Goal: Information Seeking & Learning: Learn about a topic

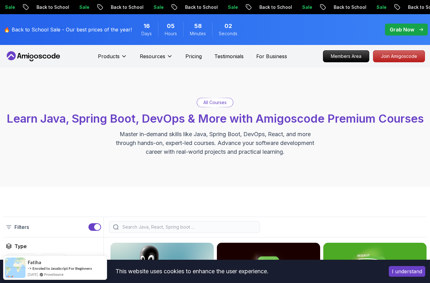
click at [355, 57] on p "Members Area" at bounding box center [346, 56] width 46 height 11
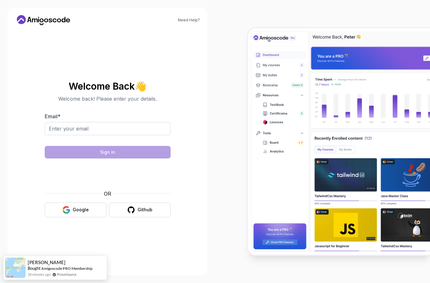
click at [62, 218] on button "Google" at bounding box center [76, 210] width 62 height 15
click at [59, 186] on div at bounding box center [108, 175] width 126 height 24
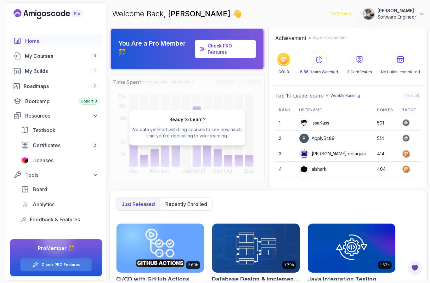
click at [31, 58] on div "My Courses 3" at bounding box center [62, 56] width 74 height 8
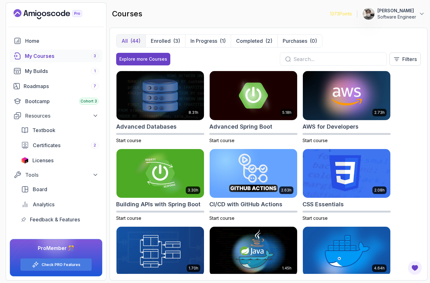
click at [156, 42] on p "Enrolled" at bounding box center [161, 41] width 20 height 8
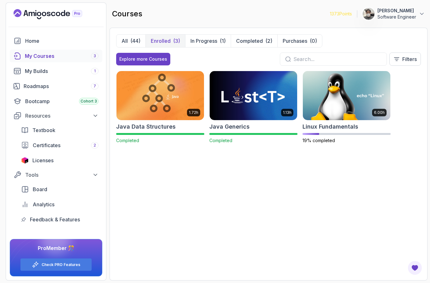
click at [356, 98] on img at bounding box center [347, 95] width 88 height 49
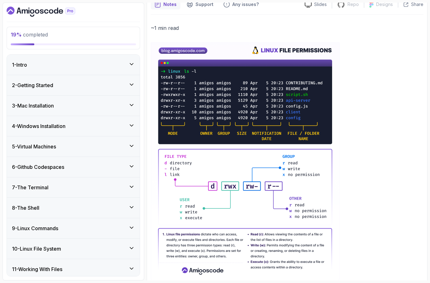
scroll to position [61, 0]
click at [25, 67] on h3 "1 - Intro" at bounding box center [19, 65] width 15 height 8
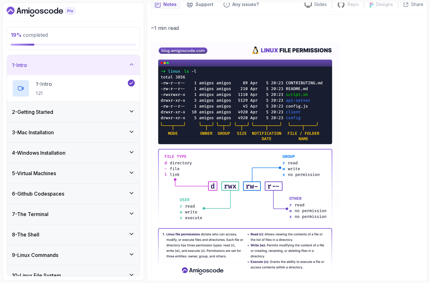
click at [25, 64] on h3 "1 - Intro" at bounding box center [19, 65] width 15 height 8
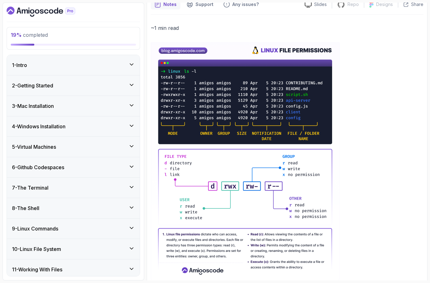
click at [22, 86] on h3 "2 - Getting Started" at bounding box center [32, 86] width 41 height 8
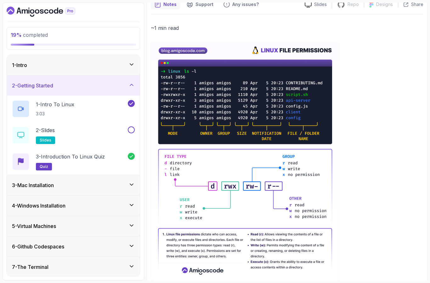
click at [129, 133] on button at bounding box center [131, 130] width 7 height 7
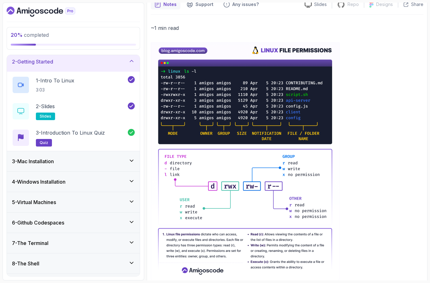
scroll to position [25, 0]
click at [22, 158] on h3 "3 - Mac Installation" at bounding box center [33, 162] width 42 height 8
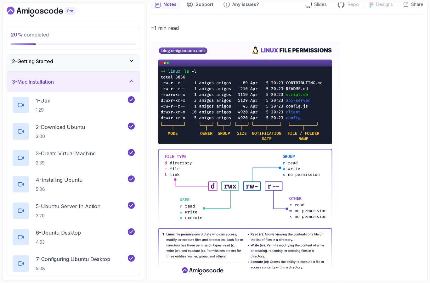
click at [22, 78] on h3 "3 - Mac Installation" at bounding box center [33, 82] width 42 height 8
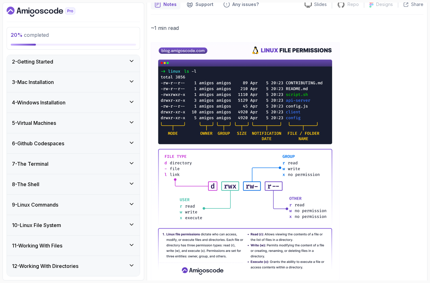
click at [26, 99] on h3 "4 - Windows Installation" at bounding box center [39, 103] width 54 height 8
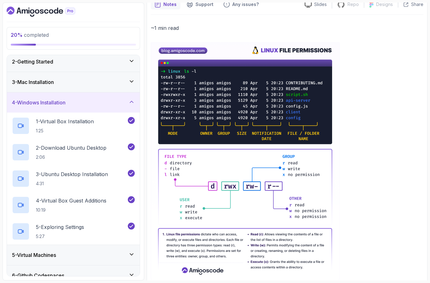
click at [30, 99] on h3 "4 - Windows Installation" at bounding box center [39, 103] width 54 height 8
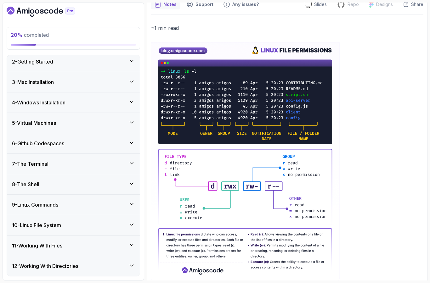
click at [24, 113] on div "5 - Virtual Machines" at bounding box center [73, 123] width 133 height 20
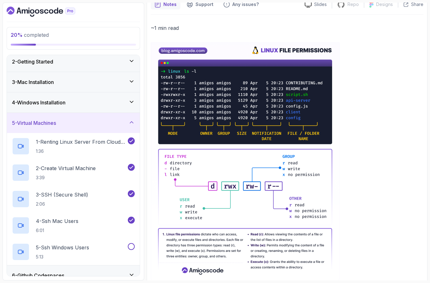
click at [48, 165] on p "2 - Create Virtual Machine" at bounding box center [66, 169] width 60 height 8
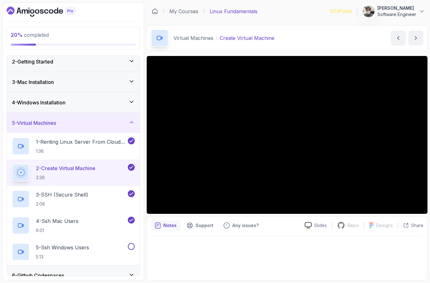
click at [53, 165] on p "2 - Create Virtual Machine" at bounding box center [66, 169] width 60 height 8
click at [62, 175] on p "3:39" at bounding box center [66, 178] width 60 height 6
click at [355, 236] on div at bounding box center [287, 256] width 273 height 41
click at [68, 172] on h2 "2 - Create Virtual Machine 3:39" at bounding box center [66, 173] width 60 height 16
click at [66, 173] on h2 "2 - Create Virtual Machine 3:39" at bounding box center [66, 173] width 60 height 16
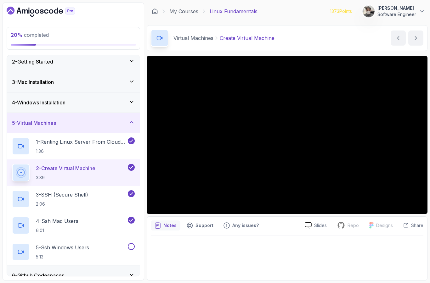
click at [67, 175] on p "3:39" at bounding box center [66, 178] width 60 height 6
click at [67, 174] on h2 "2 - Create Virtual Machine 3:39" at bounding box center [66, 173] width 60 height 16
click at [66, 169] on p "2 - Create Virtual Machine" at bounding box center [66, 169] width 60 height 8
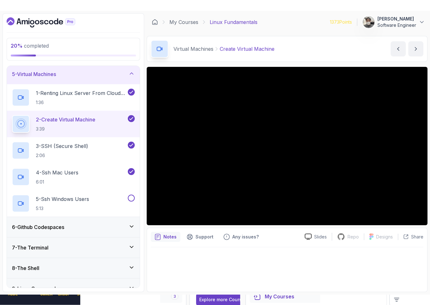
scroll to position [85, 0]
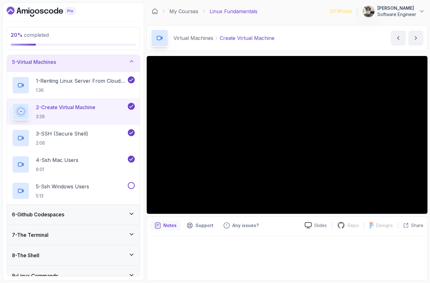
click at [57, 165] on h2 "4 - Ssh Mac Users 6:01" at bounding box center [57, 165] width 43 height 16
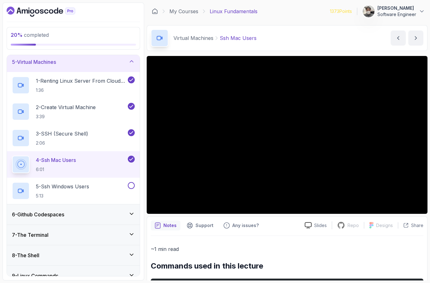
click at [49, 110] on p "2 - Create Virtual Machine" at bounding box center [66, 108] width 60 height 8
